Goal: Transaction & Acquisition: Purchase product/service

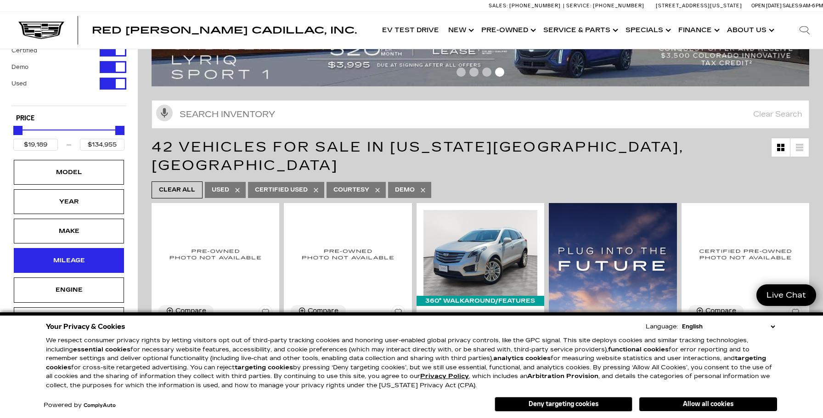
scroll to position [48, 0]
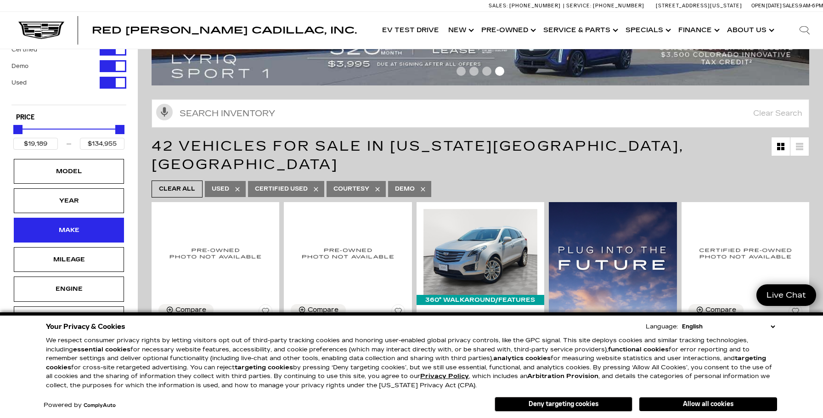
click at [71, 228] on div "Make" at bounding box center [69, 230] width 46 height 10
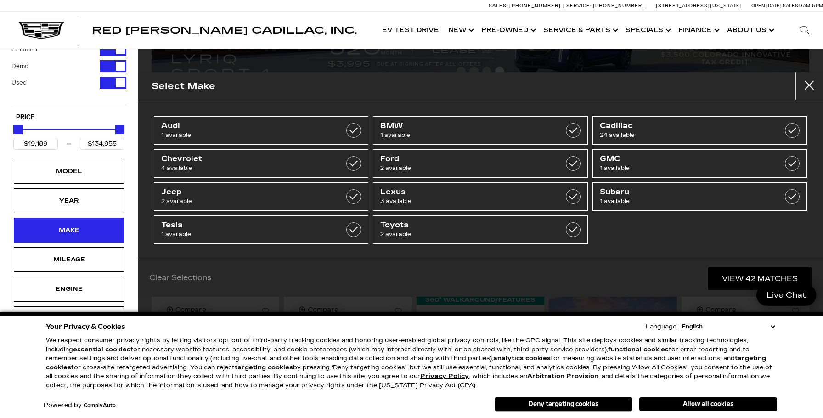
scroll to position [47, 0]
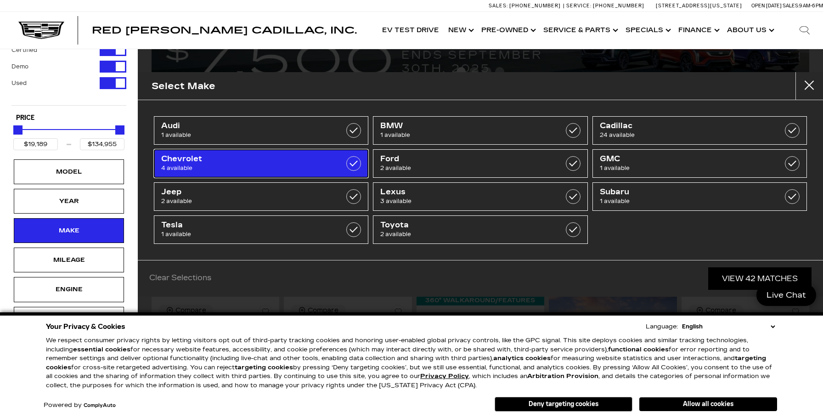
click at [274, 161] on span "Chevrolet" at bounding box center [246, 158] width 170 height 9
type input "$26,639"
type input "$62,189"
checkbox input "true"
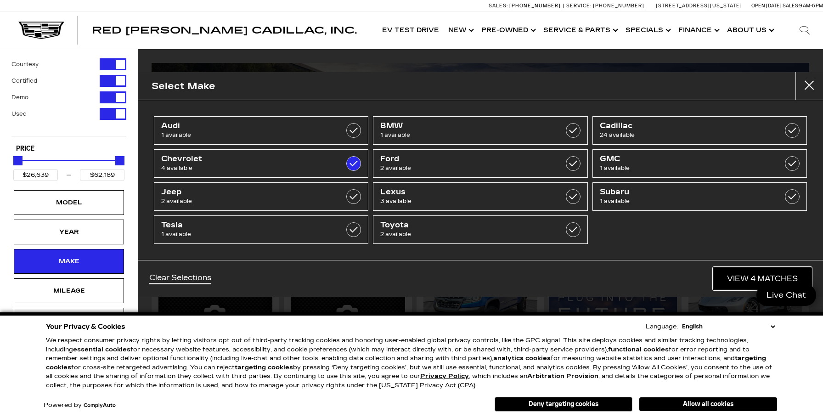
click at [767, 277] on link "View 4 Matches" at bounding box center [762, 278] width 98 height 23
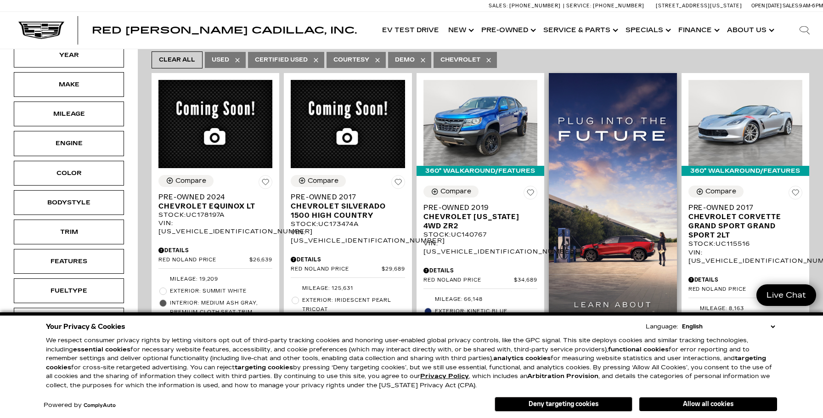
scroll to position [182, 0]
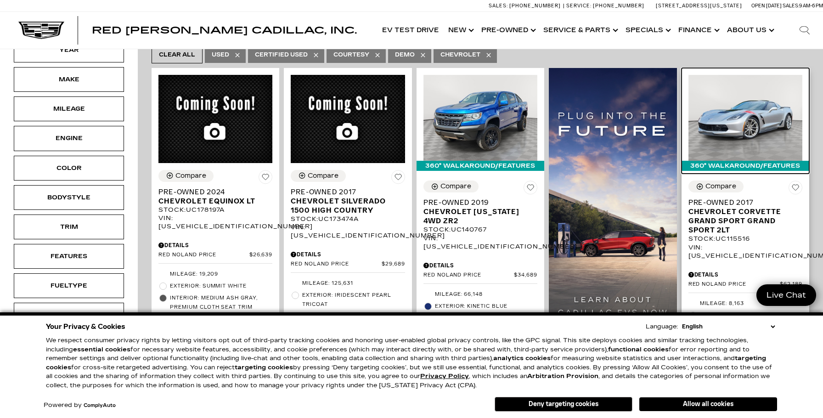
click at [750, 102] on img at bounding box center [745, 117] width 114 height 85
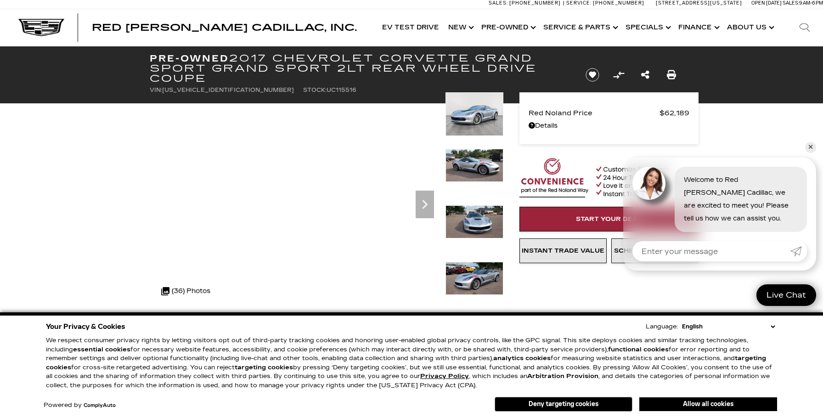
scroll to position [4, 0]
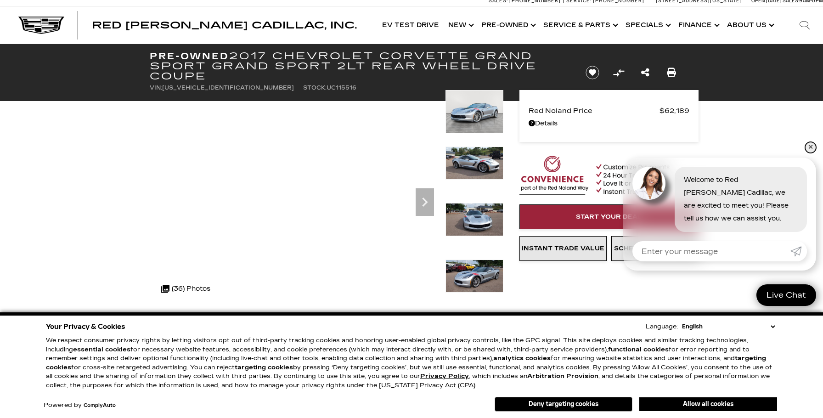
click at [809, 149] on link "✕" at bounding box center [810, 147] width 11 height 11
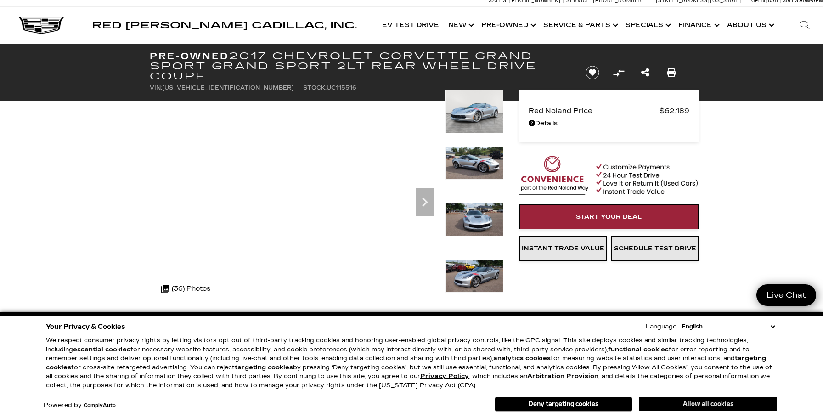
click at [703, 404] on button "Allow all cookies" at bounding box center [708, 404] width 138 height 14
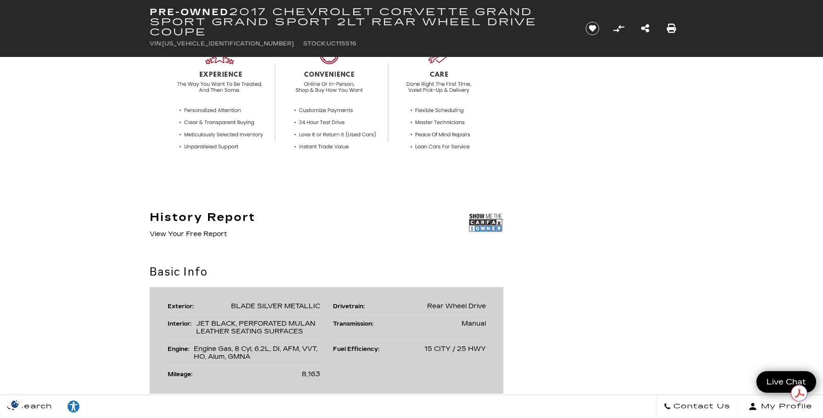
scroll to position [345, 0]
click at [491, 218] on img at bounding box center [486, 220] width 34 height 23
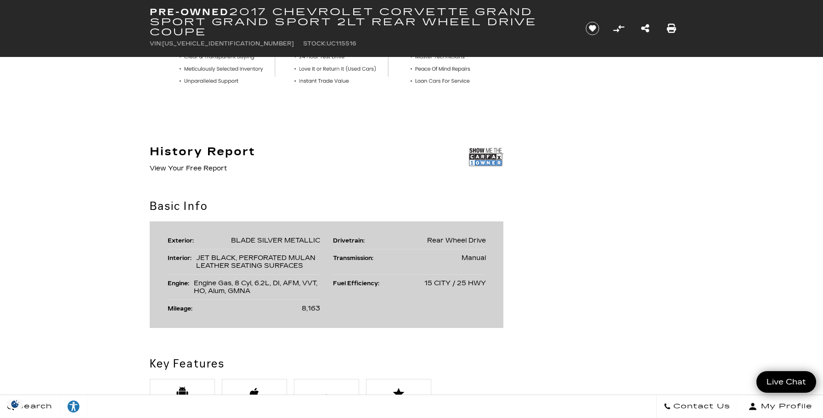
scroll to position [413, 0]
